Goal: Task Accomplishment & Management: Manage account settings

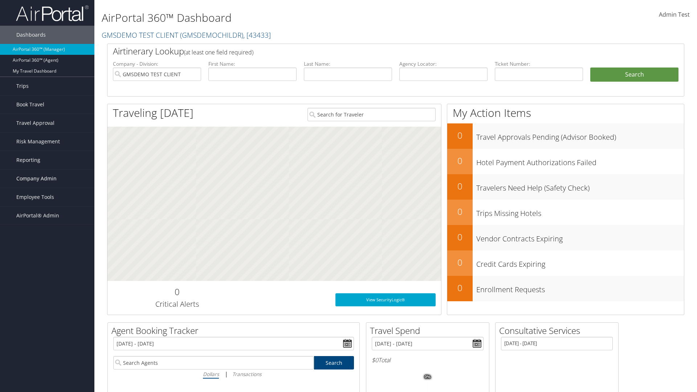
click at [47, 179] on span "Company Admin" at bounding box center [36, 178] width 40 height 18
click at [47, 264] on link "Travel Policy" at bounding box center [47, 269] width 94 height 11
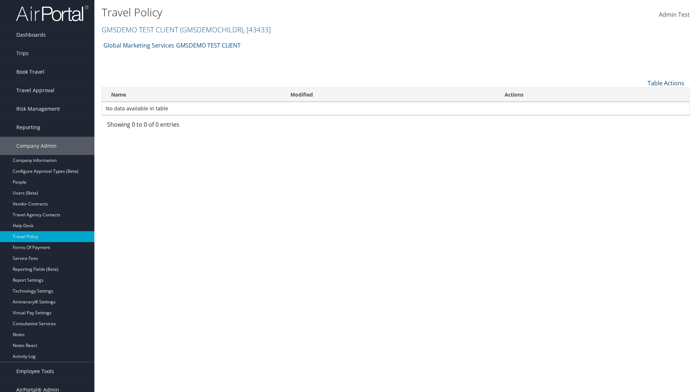
click at [666, 83] on link "Table Actions" at bounding box center [665, 83] width 37 height 8
click at [641, 94] on link "Add New Policy" at bounding box center [641, 94] width 95 height 12
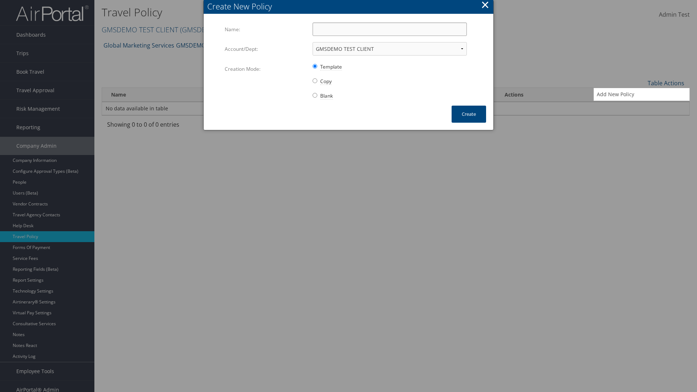
click at [389, 29] on input "Name:" at bounding box center [389, 28] width 154 height 13
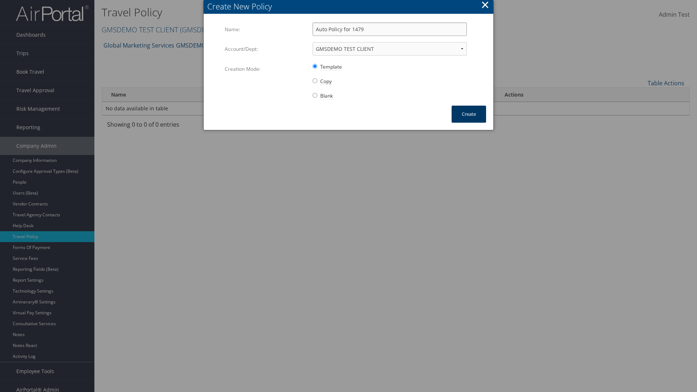
type input "Auto Policy for 1479"
click at [469, 114] on button "Create" at bounding box center [468, 114] width 34 height 17
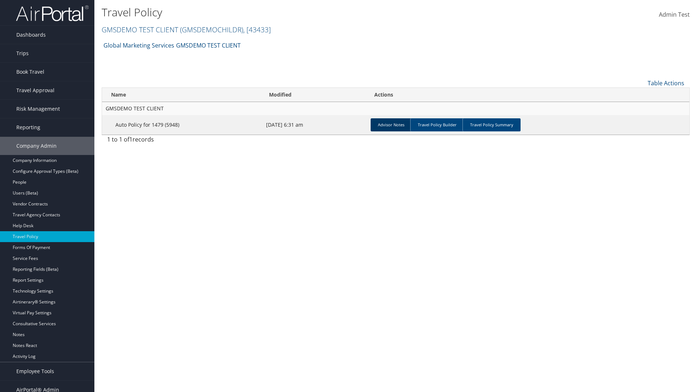
click at [391, 124] on link "Advisor Notes" at bounding box center [391, 124] width 41 height 13
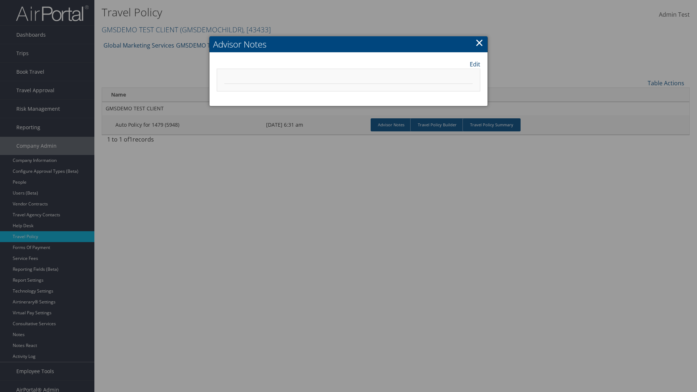
click at [475, 64] on link "Edit" at bounding box center [475, 64] width 11 height 9
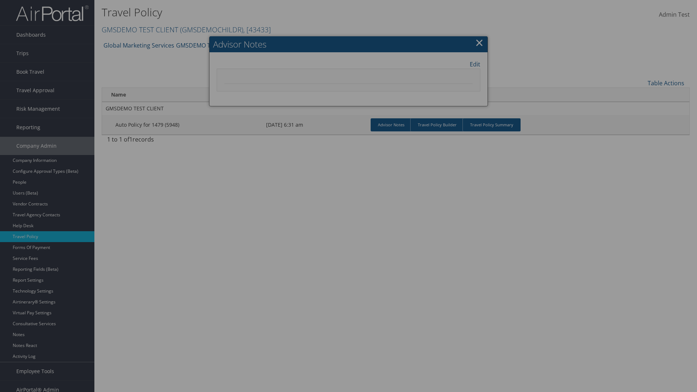
click at [0, 0] on input "Policy Note 1" at bounding box center [0, 0] width 0 height 0
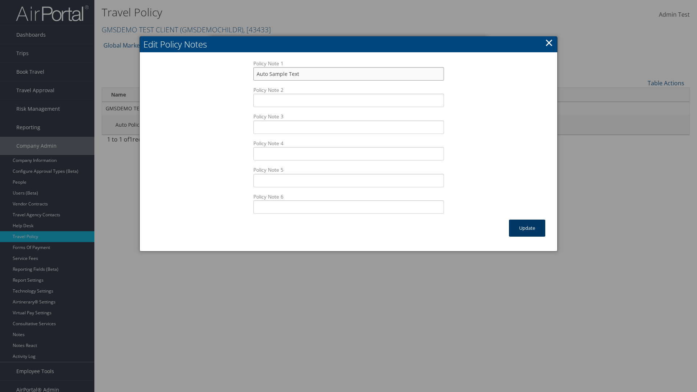
type input "Auto Sample Text"
click at [527, 228] on button "Update" at bounding box center [527, 228] width 36 height 17
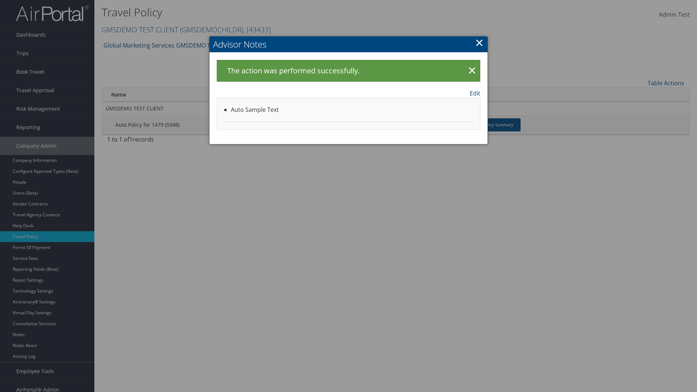
click at [475, 93] on link "Edit" at bounding box center [475, 93] width 11 height 9
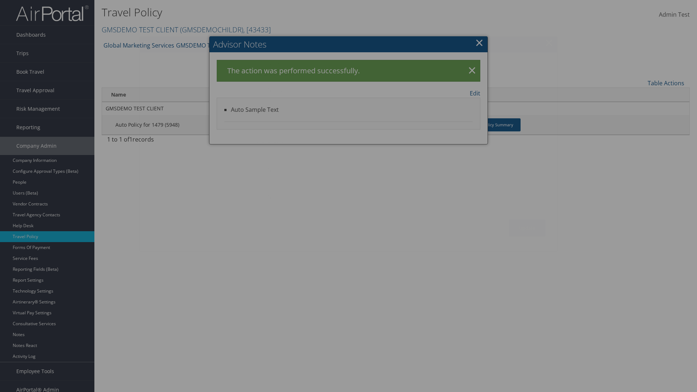
click at [348, 74] on input "Auto Sample Text" at bounding box center [348, 73] width 191 height 13
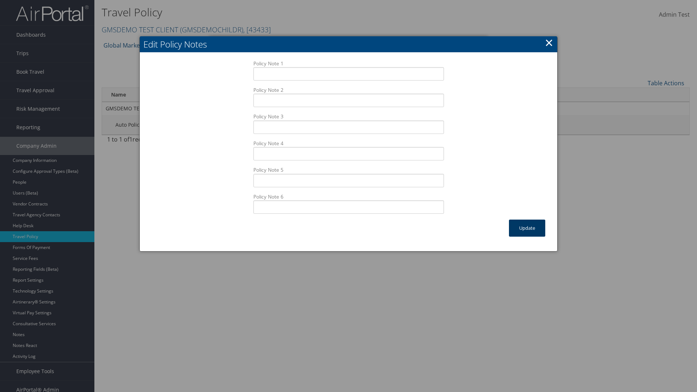
click at [527, 228] on button "Update" at bounding box center [527, 228] width 36 height 17
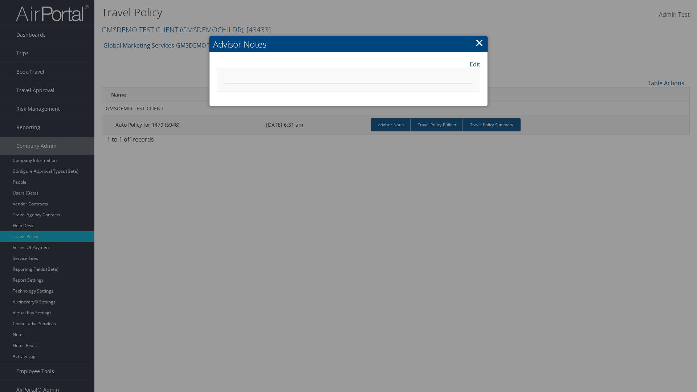
click at [479, 42] on link "×" at bounding box center [479, 42] width 8 height 15
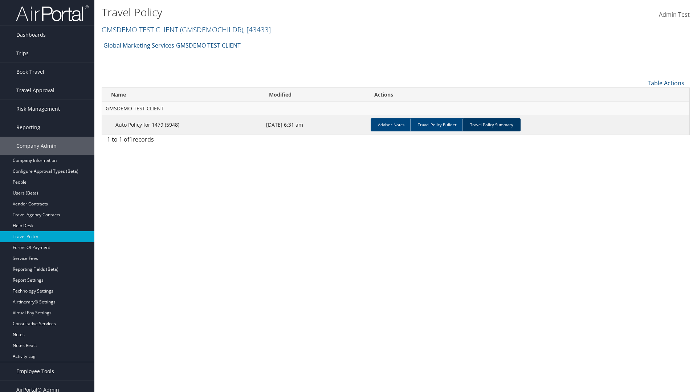
click at [491, 124] on link "Travel Policy Summary" at bounding box center [491, 124] width 58 height 13
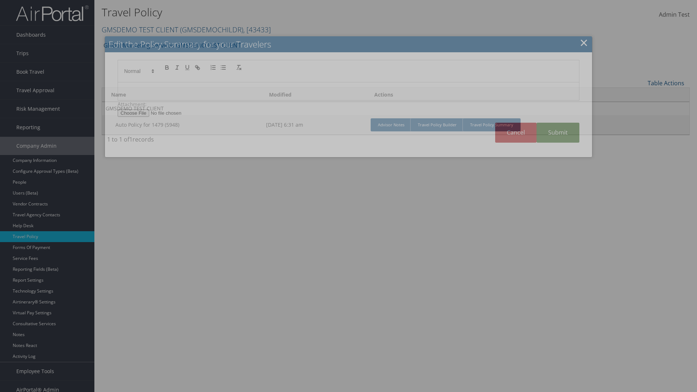
click at [348, 91] on p at bounding box center [348, 91] width 450 height 9
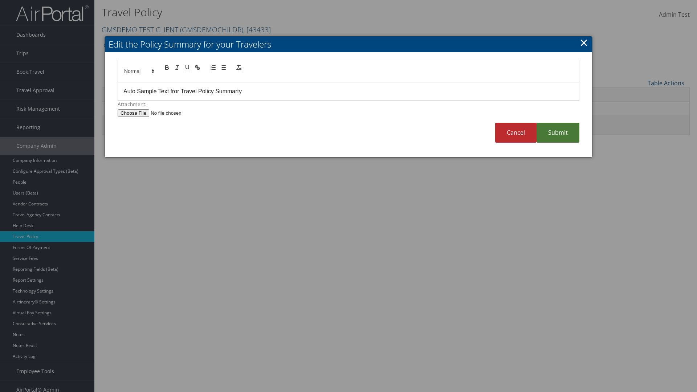
click at [558, 132] on link "Submit" at bounding box center [557, 133] width 43 height 20
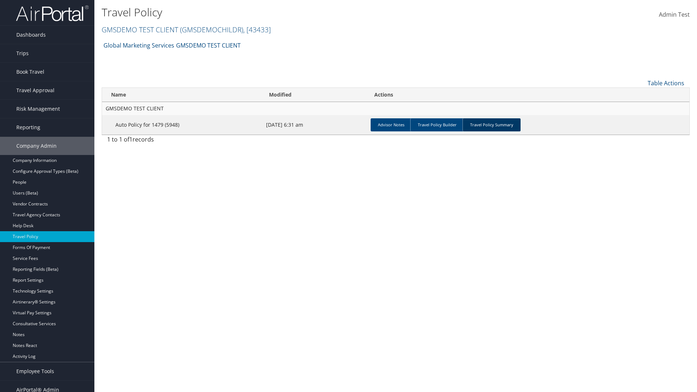
click at [491, 124] on link "Travel Policy Summary" at bounding box center [491, 124] width 58 height 13
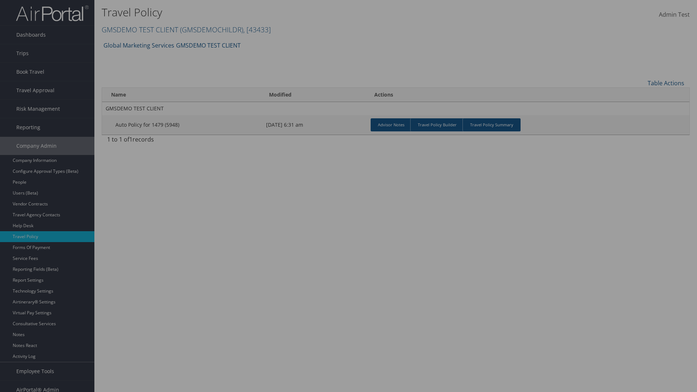
click at [0, 0] on p "Auto Sample Text fror Travel Policy Summarty" at bounding box center [0, 0] width 0 height 0
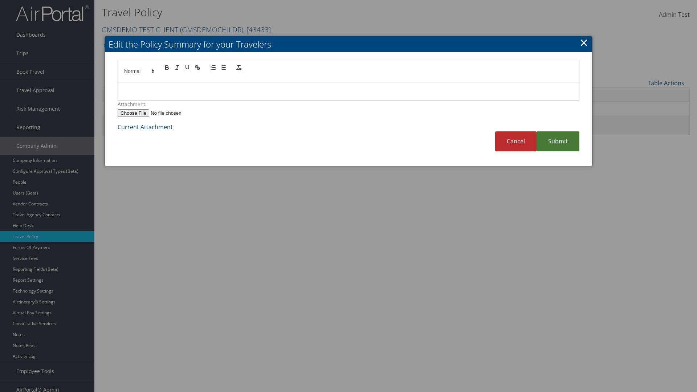
click at [558, 141] on link "Submit" at bounding box center [557, 141] width 43 height 20
